Goal: Task Accomplishment & Management: Use online tool/utility

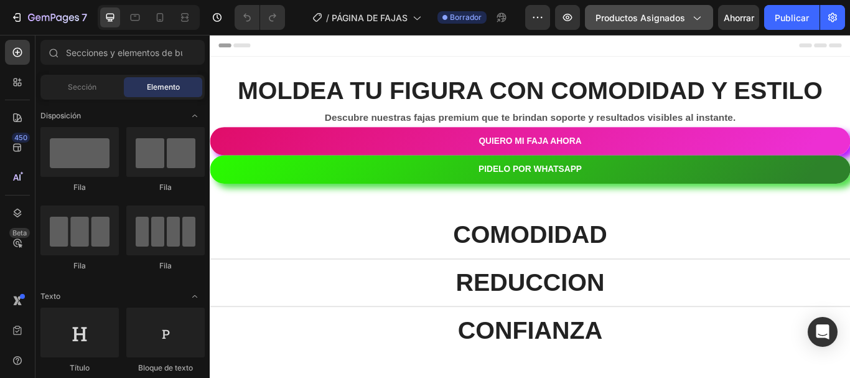
click at [629, 22] on font "Productos asignados" at bounding box center [640, 17] width 90 height 11
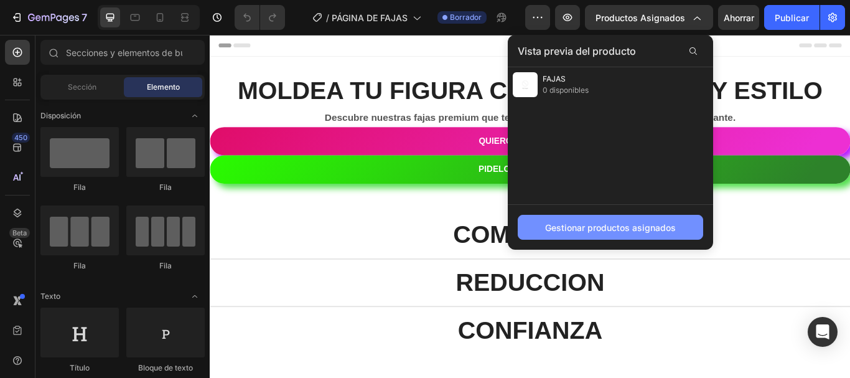
click at [619, 221] on font "Gestionar productos asignados" at bounding box center [610, 227] width 131 height 13
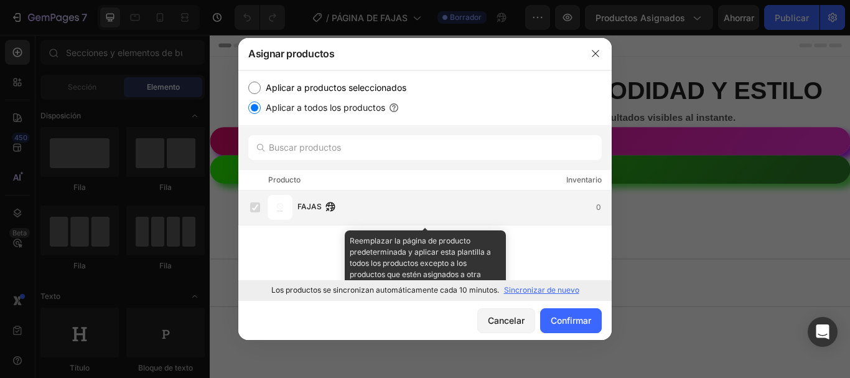
click at [354, 218] on div "FAJAS 0" at bounding box center [430, 207] width 361 height 25
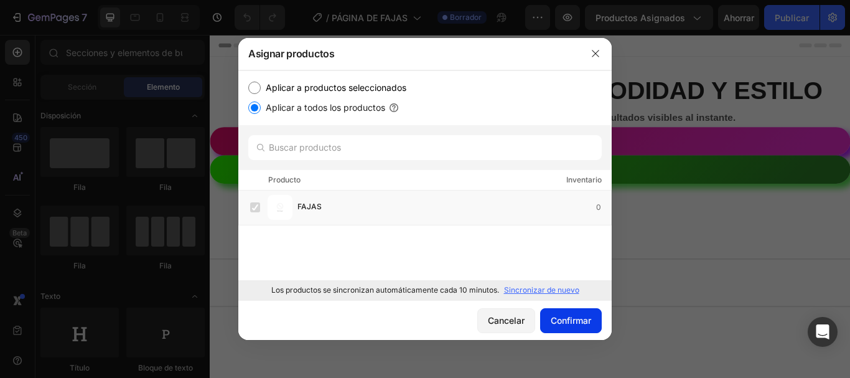
click at [550, 320] on font "Confirmar" at bounding box center [570, 320] width 40 height 11
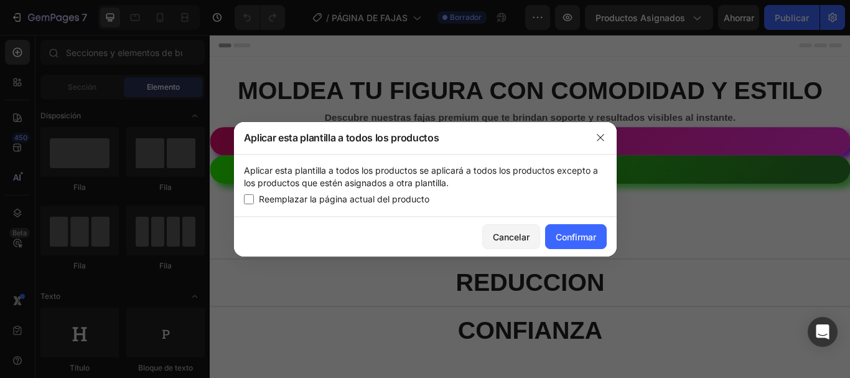
click at [476, 197] on div "Reemplazar la página actual del producto" at bounding box center [425, 199] width 363 height 15
checkbox input "true"
click at [545, 239] on button "Confirmar" at bounding box center [576, 236] width 62 height 25
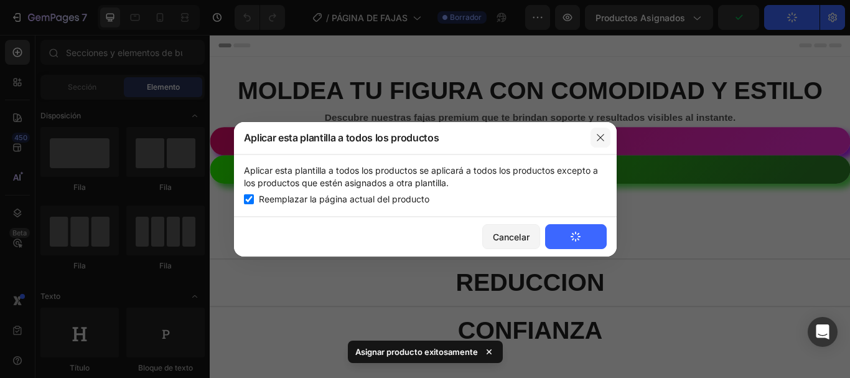
click at [598, 136] on icon "button" at bounding box center [599, 137] width 7 height 7
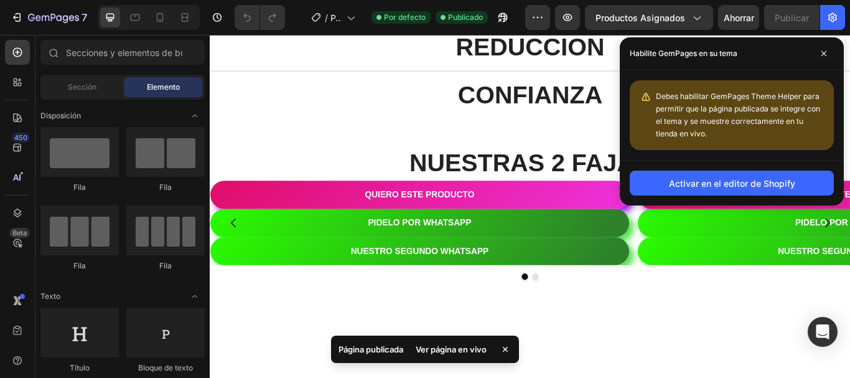
scroll to position [274, 0]
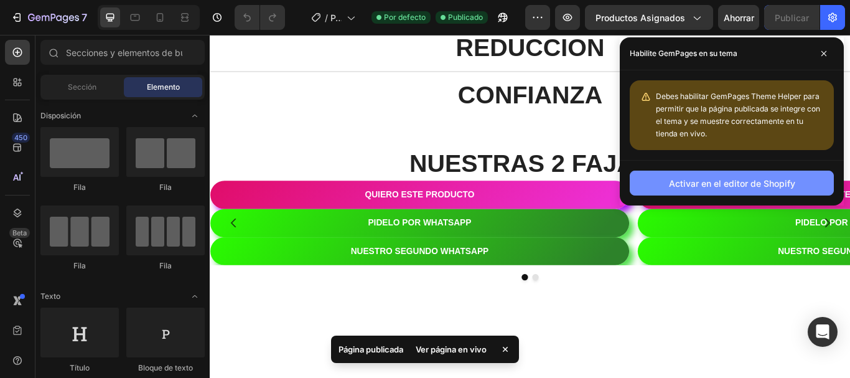
click at [713, 192] on button "Activar en el editor de Shopify" at bounding box center [731, 182] width 204 height 25
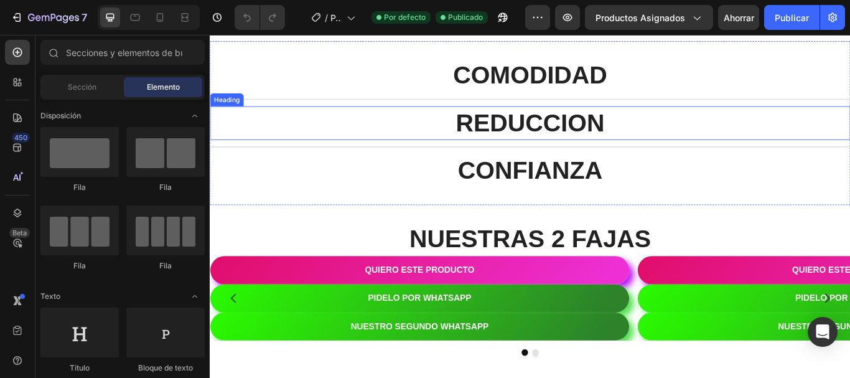
scroll to position [0, 0]
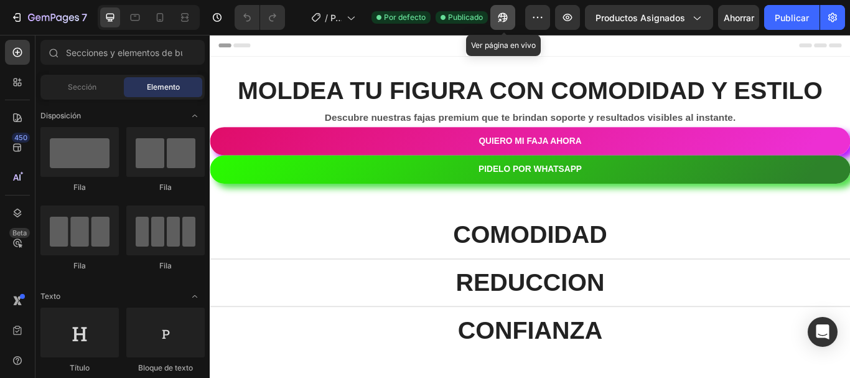
click at [500, 17] on icon "button" at bounding box center [502, 17] width 12 height 12
